Goal: Transaction & Acquisition: Book appointment/travel/reservation

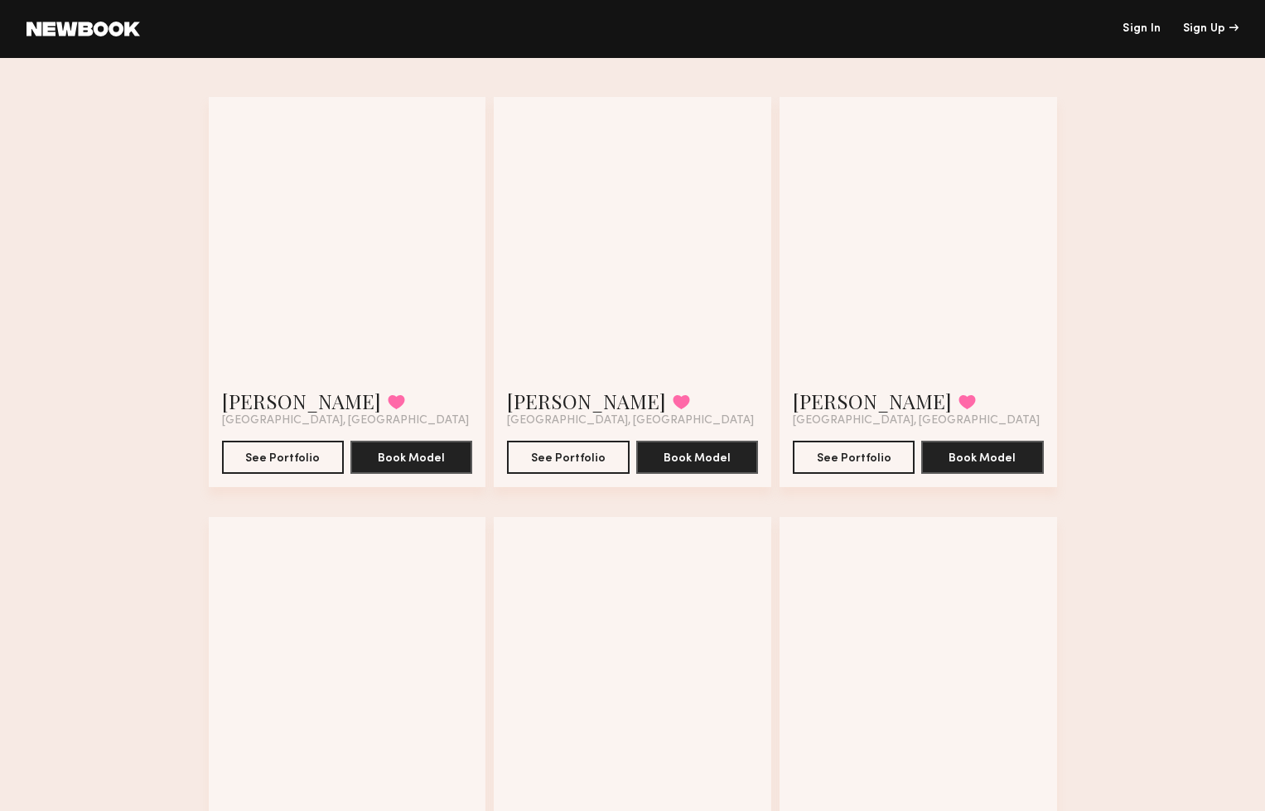
scroll to position [103, 0]
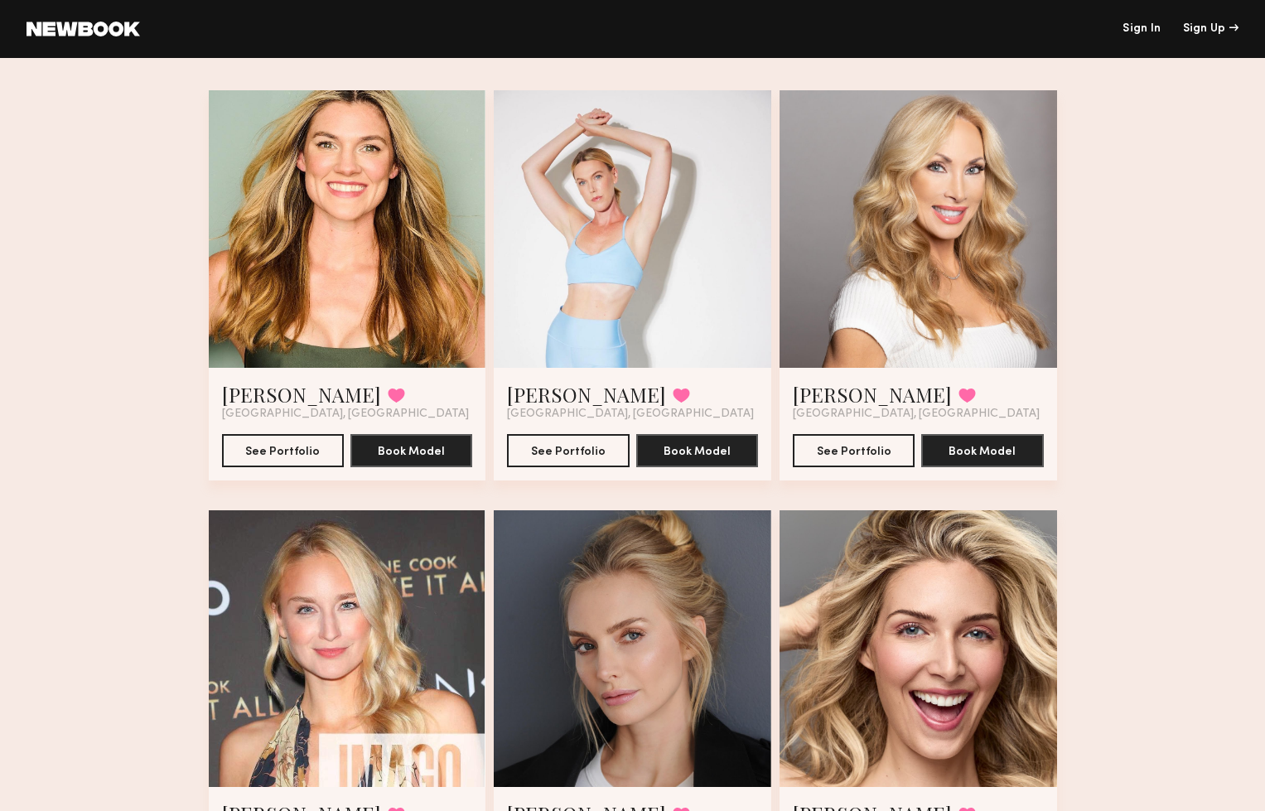
click at [416, 221] on div at bounding box center [348, 229] width 278 height 278
click at [297, 452] on button "See Portfolio" at bounding box center [283, 449] width 122 height 33
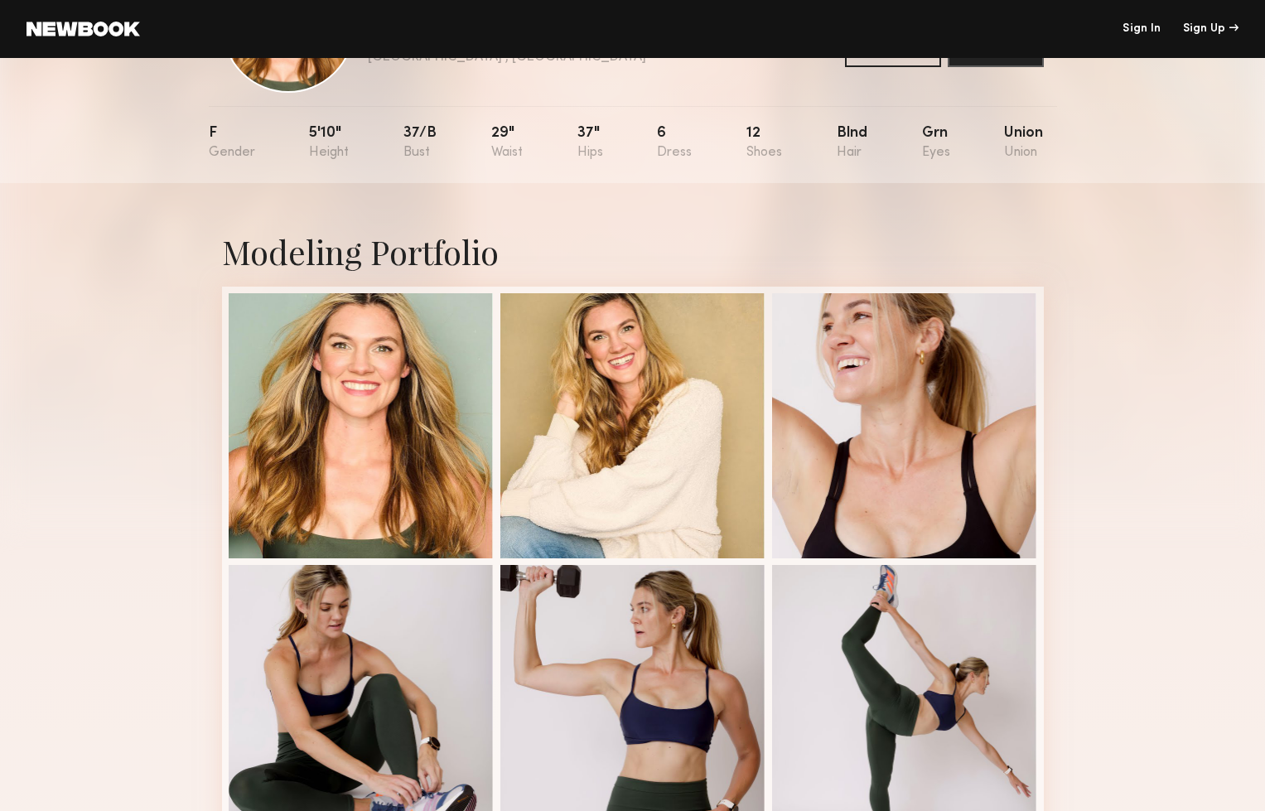
scroll to position [133, 0]
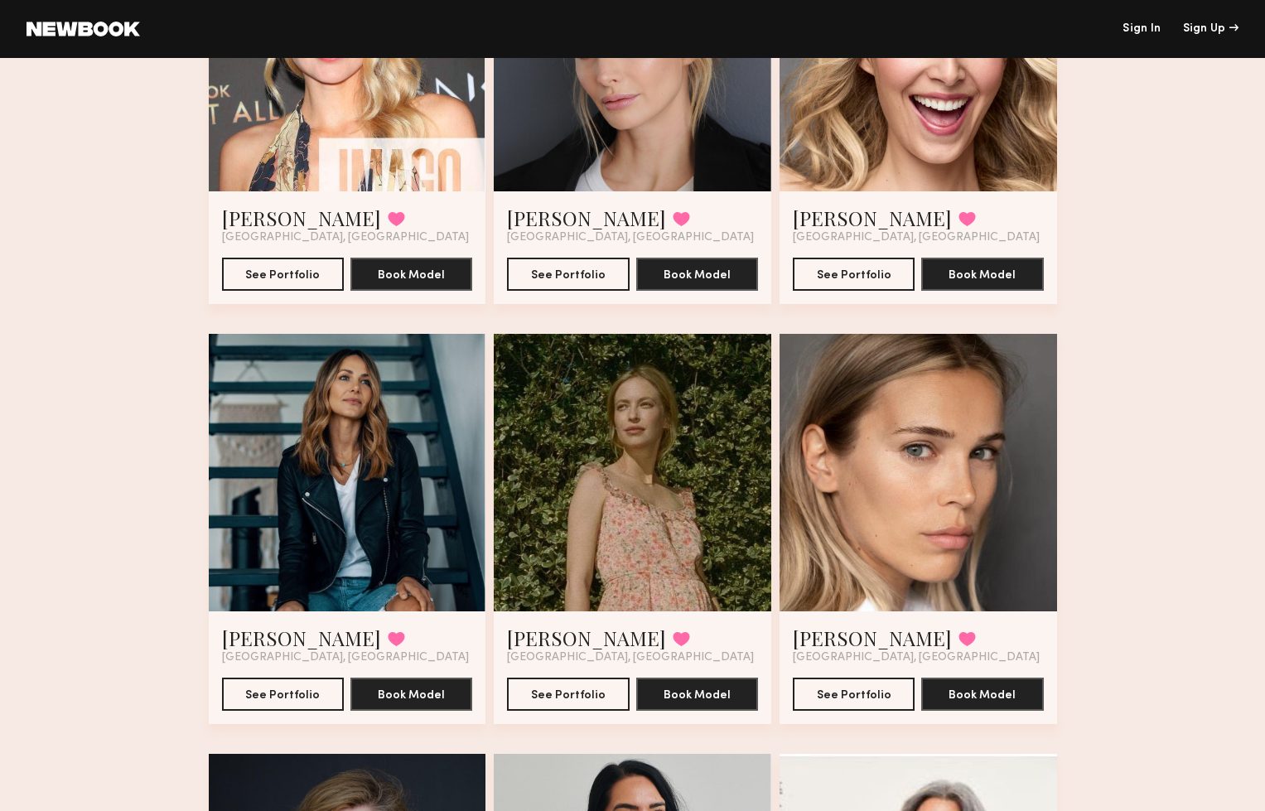
scroll to position [717, 0]
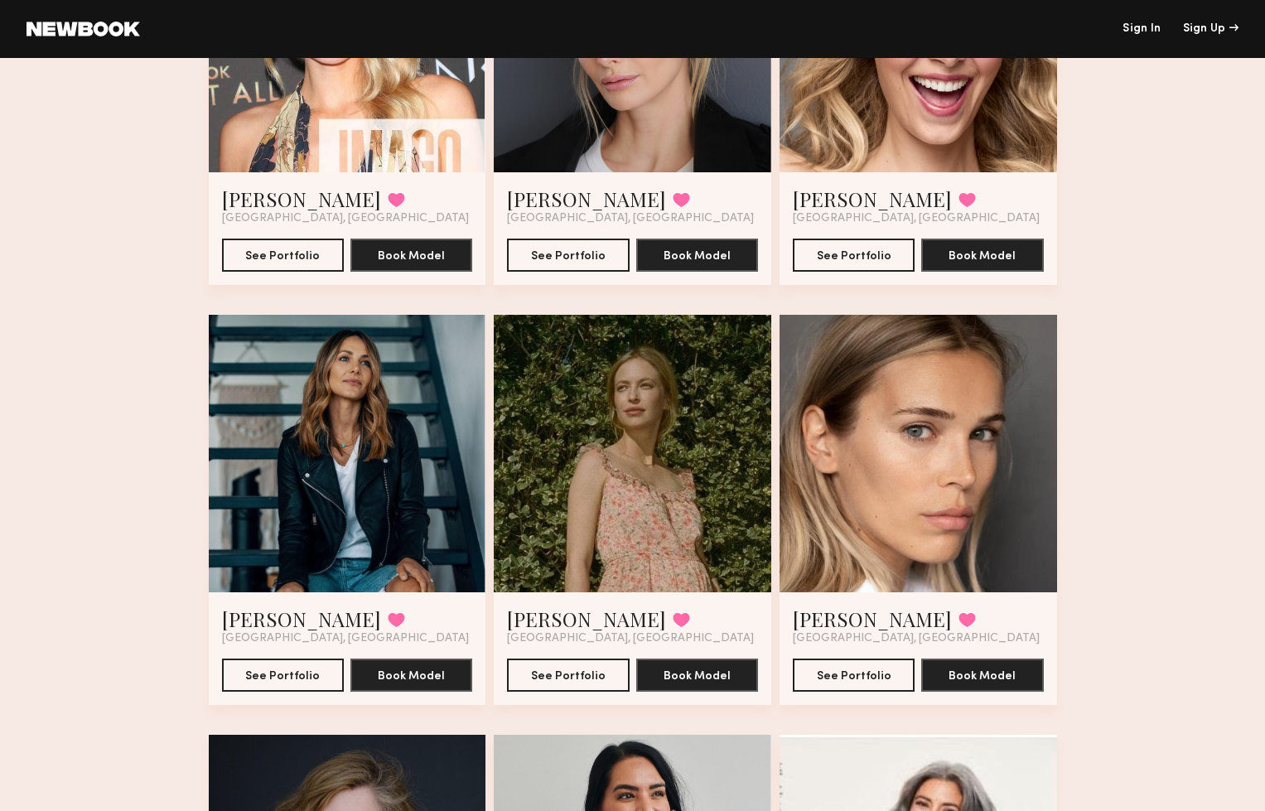
click at [669, 448] on div at bounding box center [633, 454] width 278 height 278
click at [582, 680] on button "See Portfolio" at bounding box center [568, 674] width 122 height 33
click at [297, 673] on button "See Portfolio" at bounding box center [283, 674] width 122 height 33
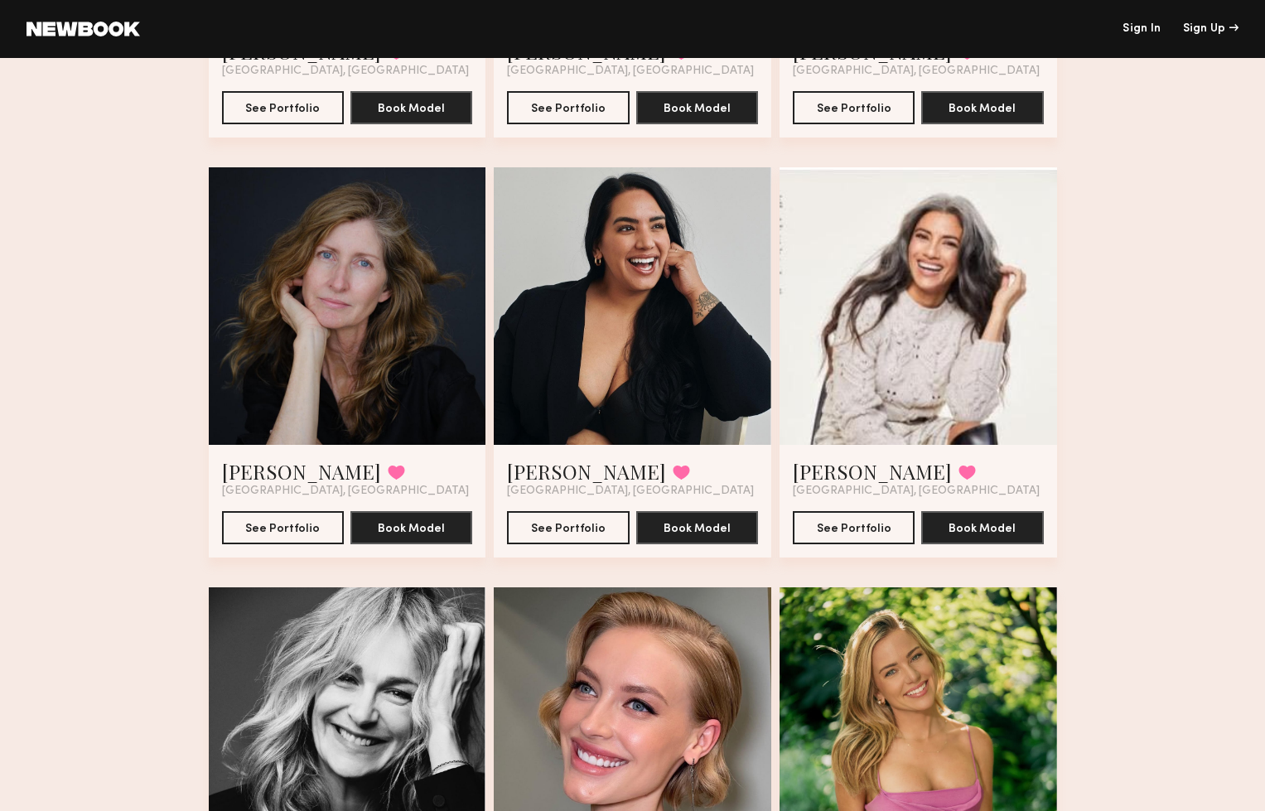
scroll to position [1295, 0]
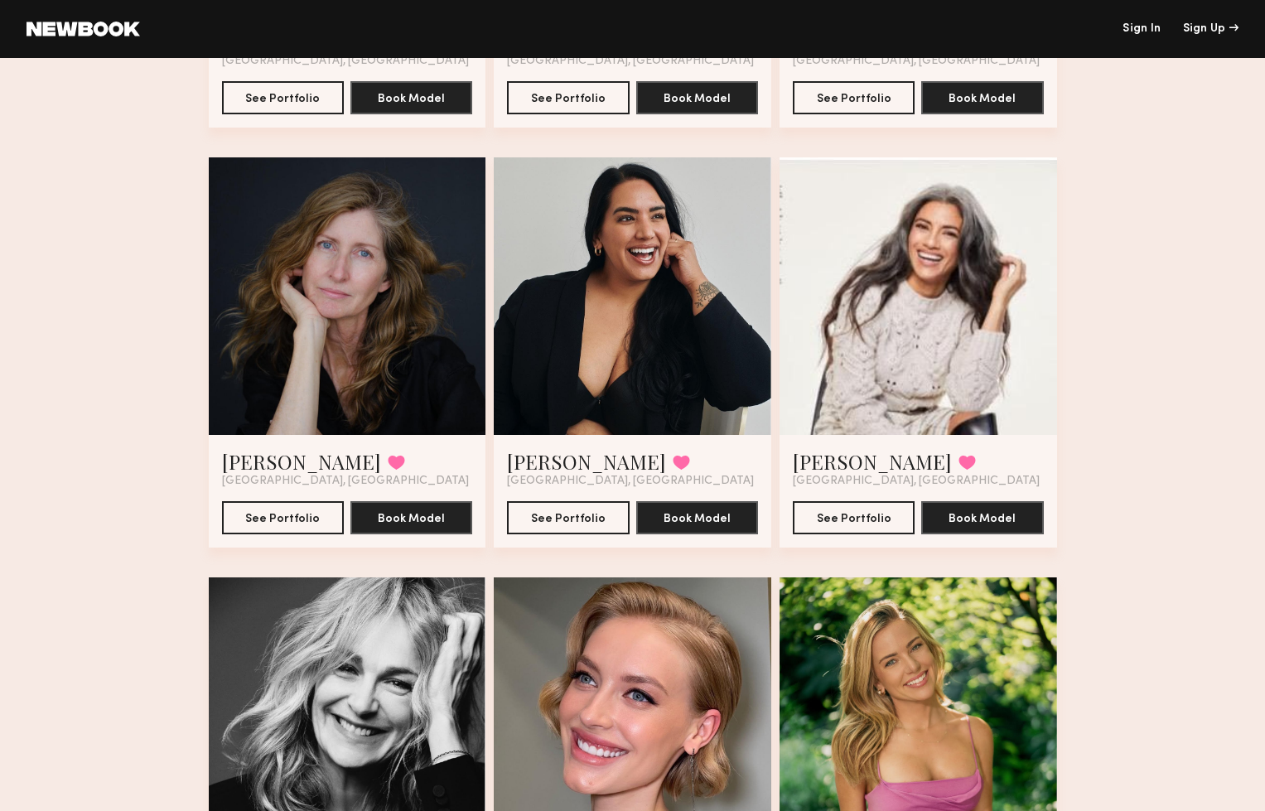
click at [934, 370] on div at bounding box center [919, 296] width 278 height 278
click at [869, 517] on button "See Portfolio" at bounding box center [854, 516] width 122 height 33
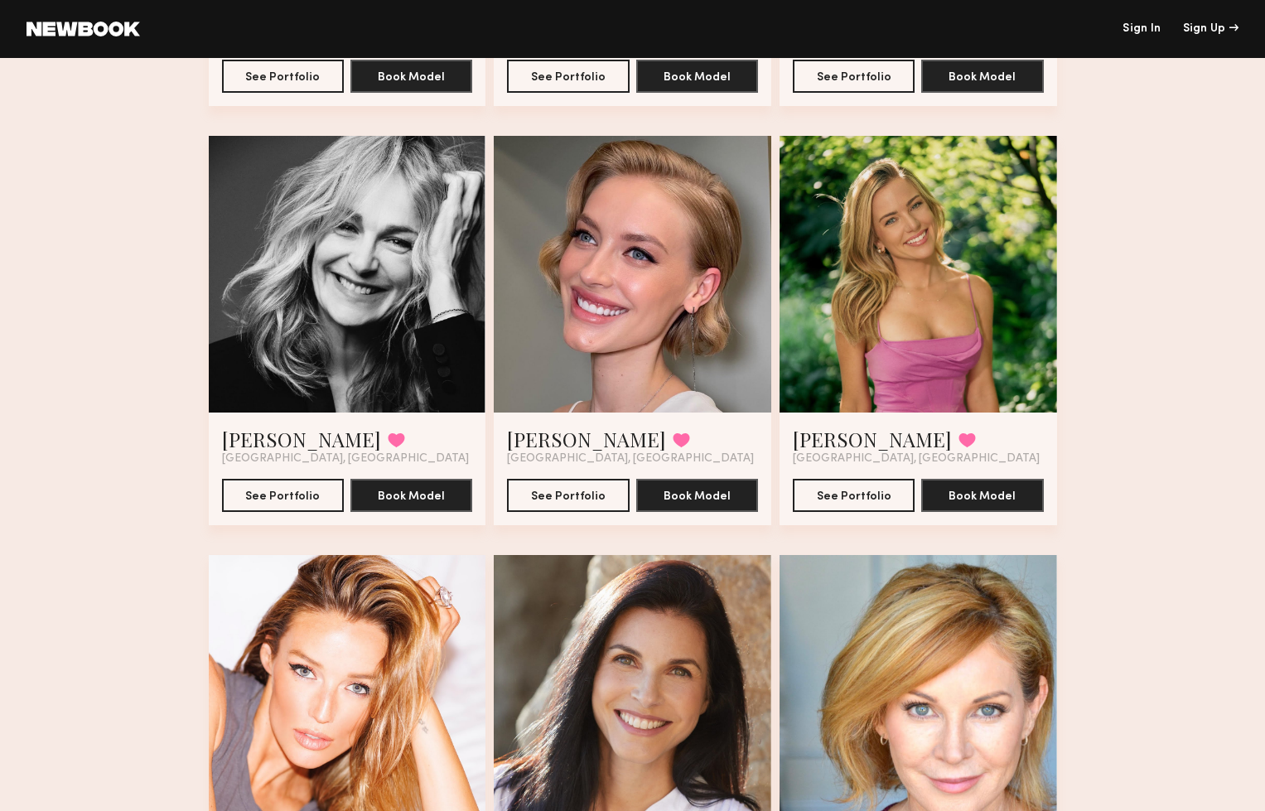
scroll to position [1737, 0]
click at [300, 498] on button "See Portfolio" at bounding box center [283, 494] width 122 height 33
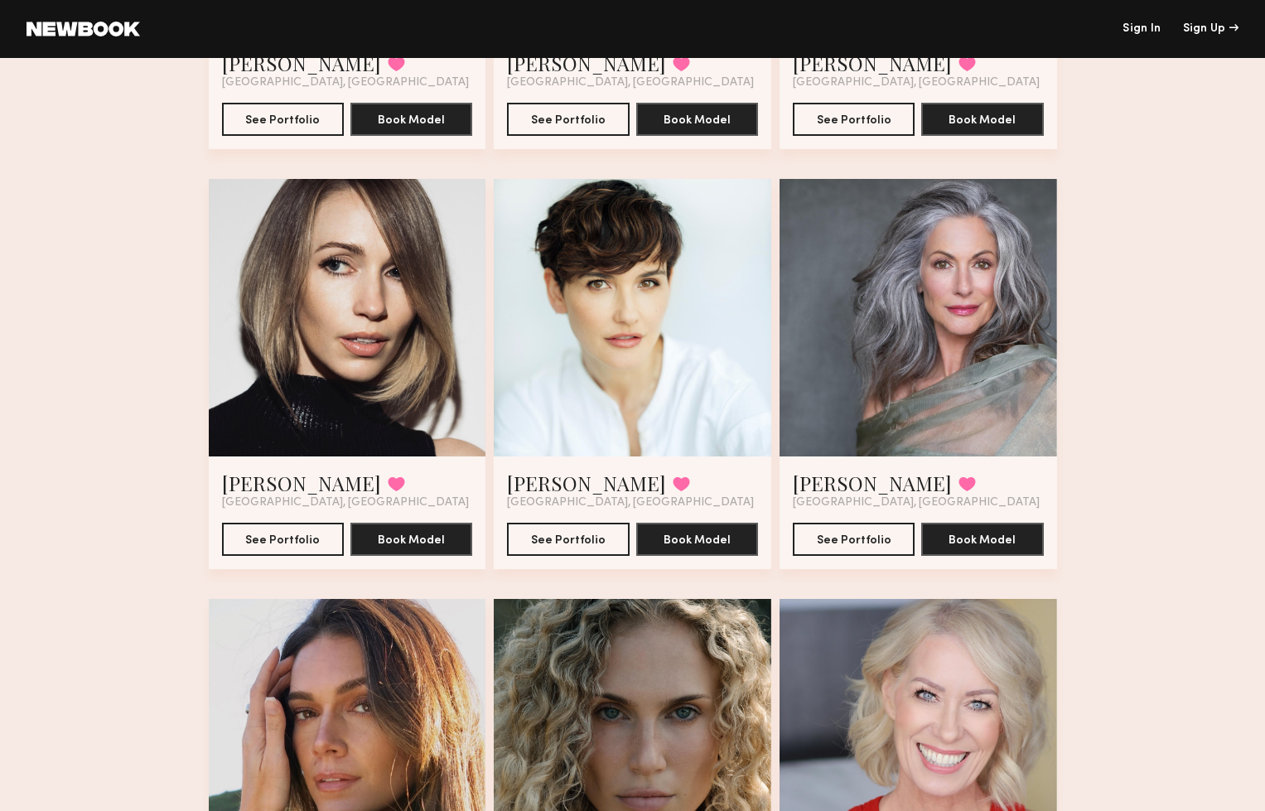
scroll to position [2541, 0]
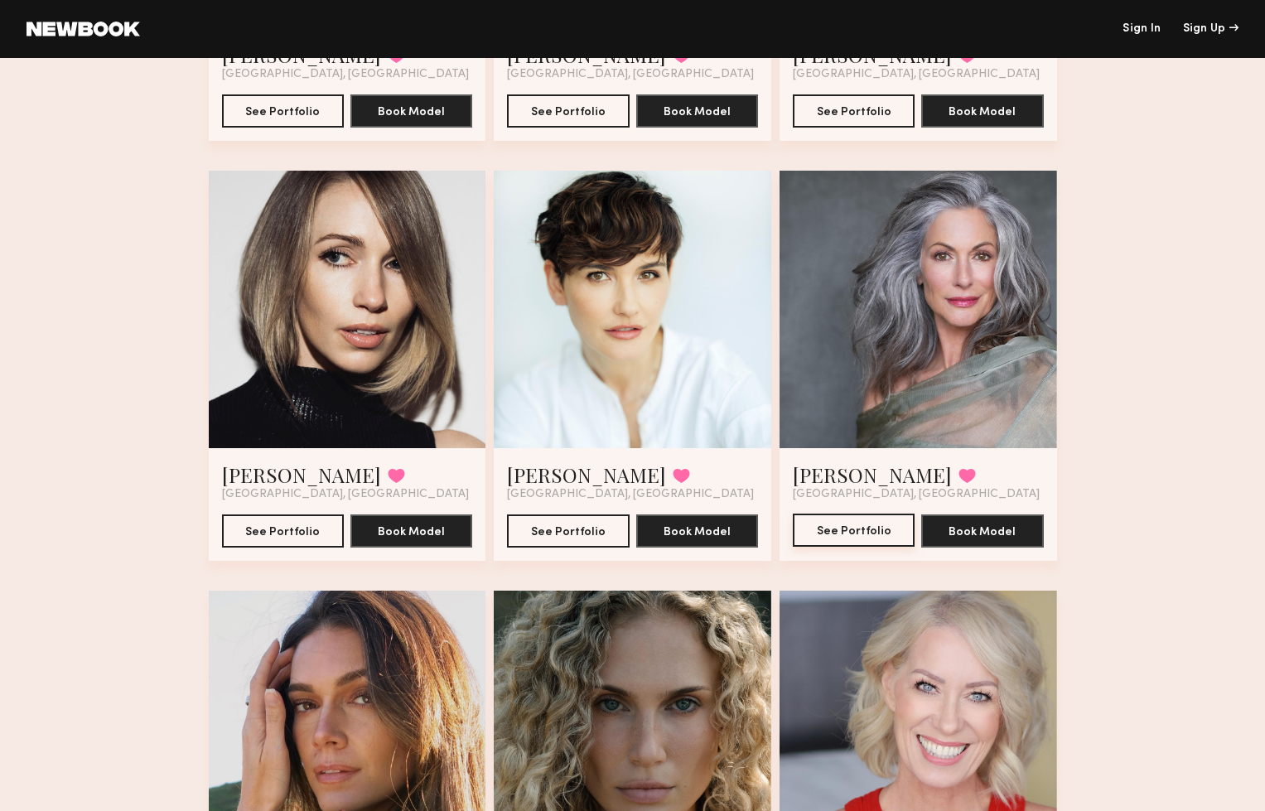
click at [838, 525] on button "See Portfolio" at bounding box center [854, 530] width 122 height 33
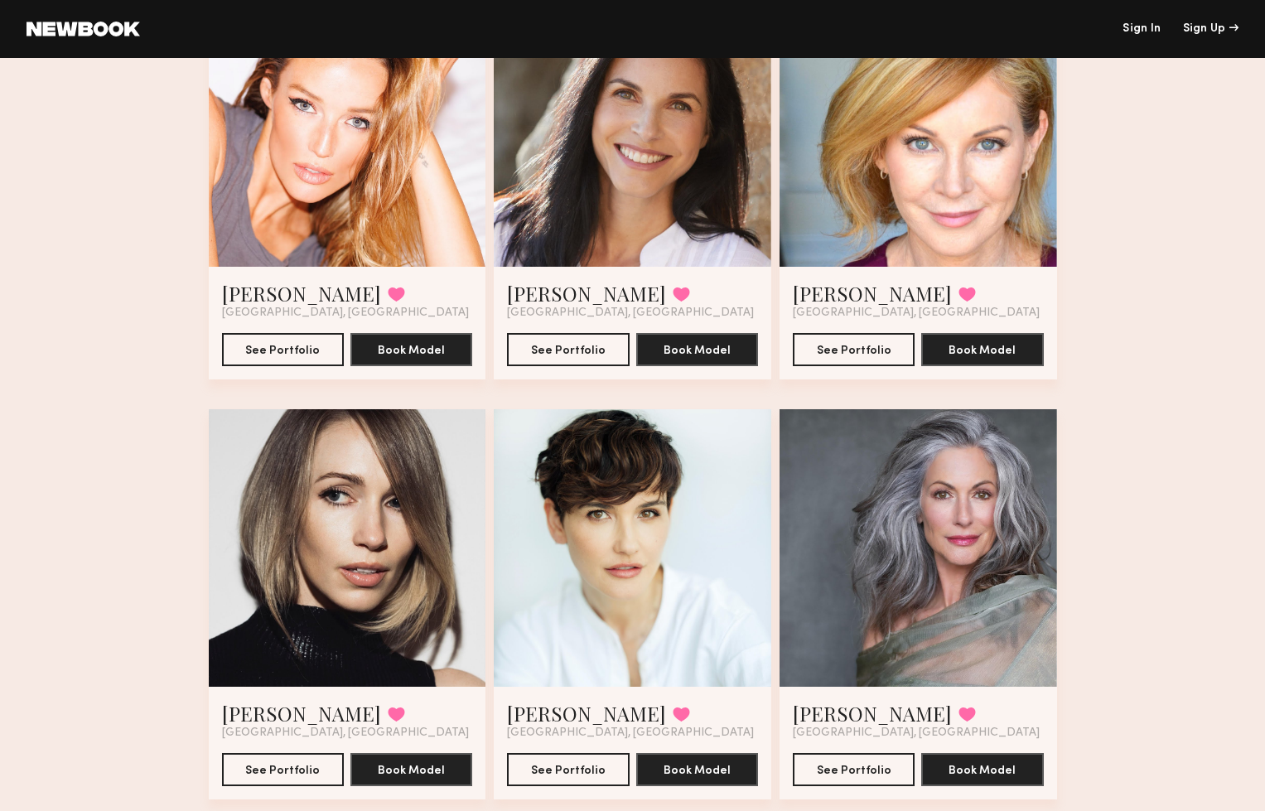
scroll to position [2106, 0]
